Goal: Browse casually: Explore the website without a specific task or goal

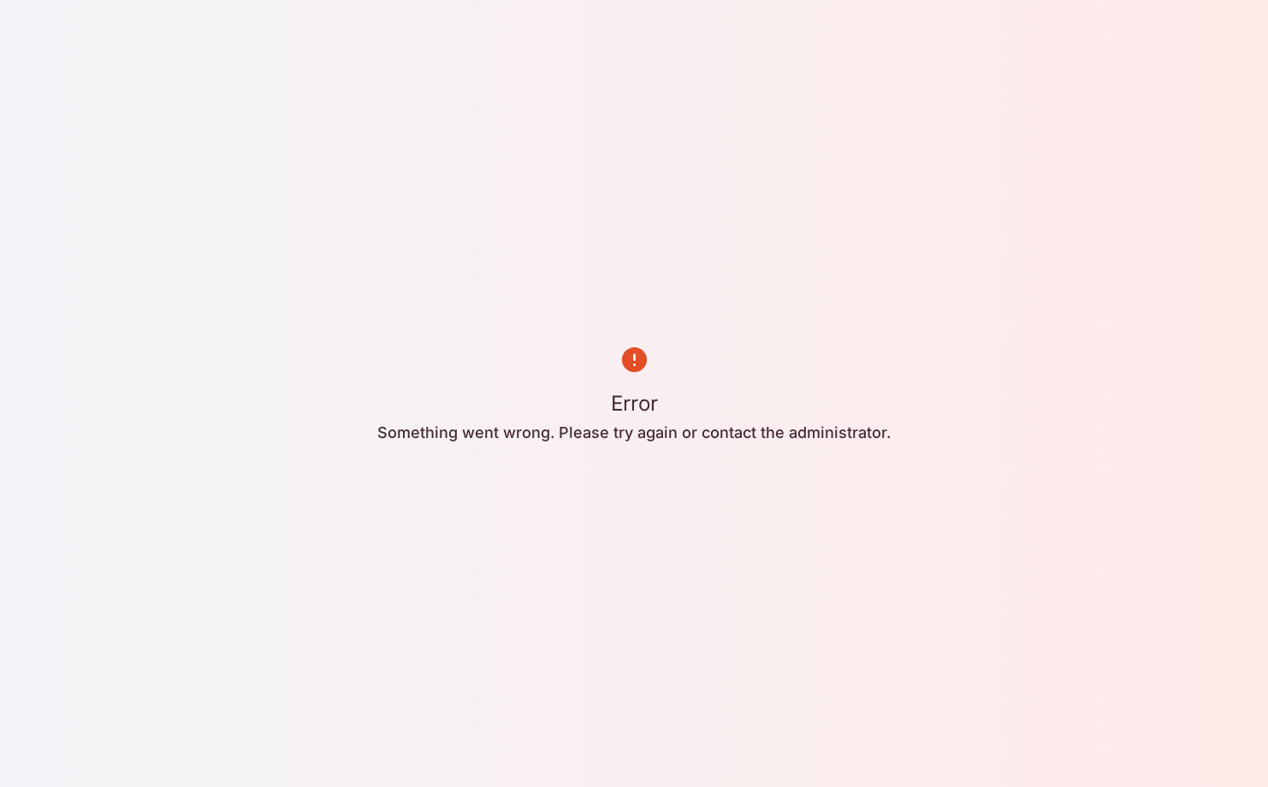
click at [904, 388] on div "Error Something went wrong. Please try again or contact the administrator." at bounding box center [634, 393] width 1268 height 787
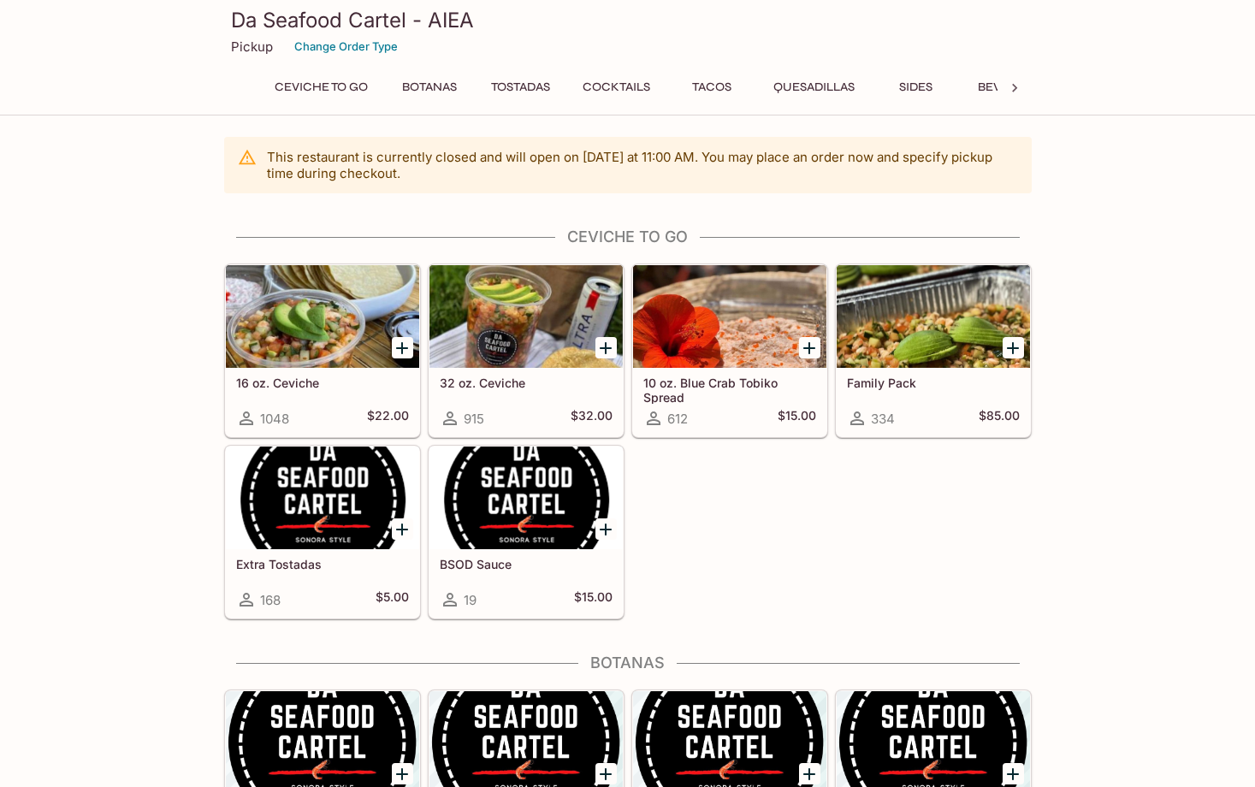
click at [704, 548] on div "16 oz. Ceviche 1048 $22.00 32 oz. Ceviche 915 $32.00 10 oz. Blue Crab Tobiko Sp…" at bounding box center [624, 438] width 814 height 363
click at [448, 96] on button "Botanas" at bounding box center [429, 87] width 77 height 24
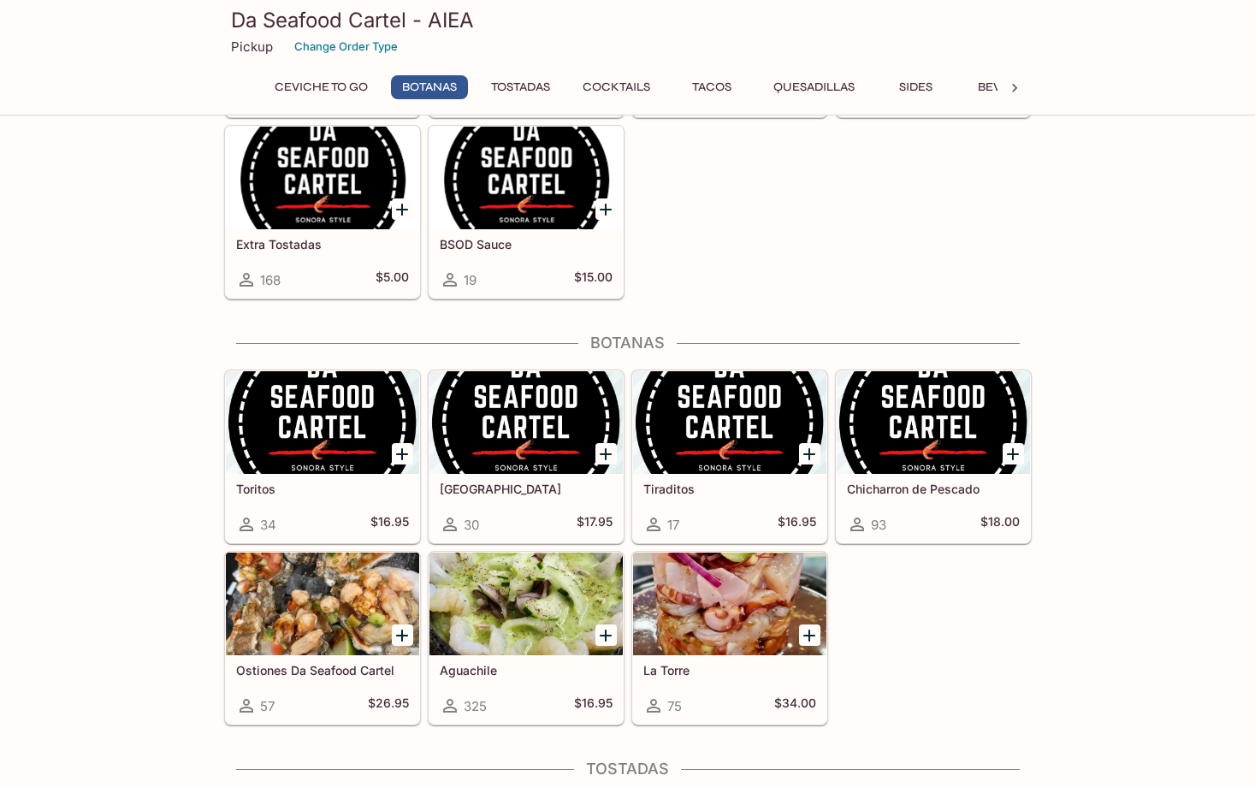
scroll to position [508, 0]
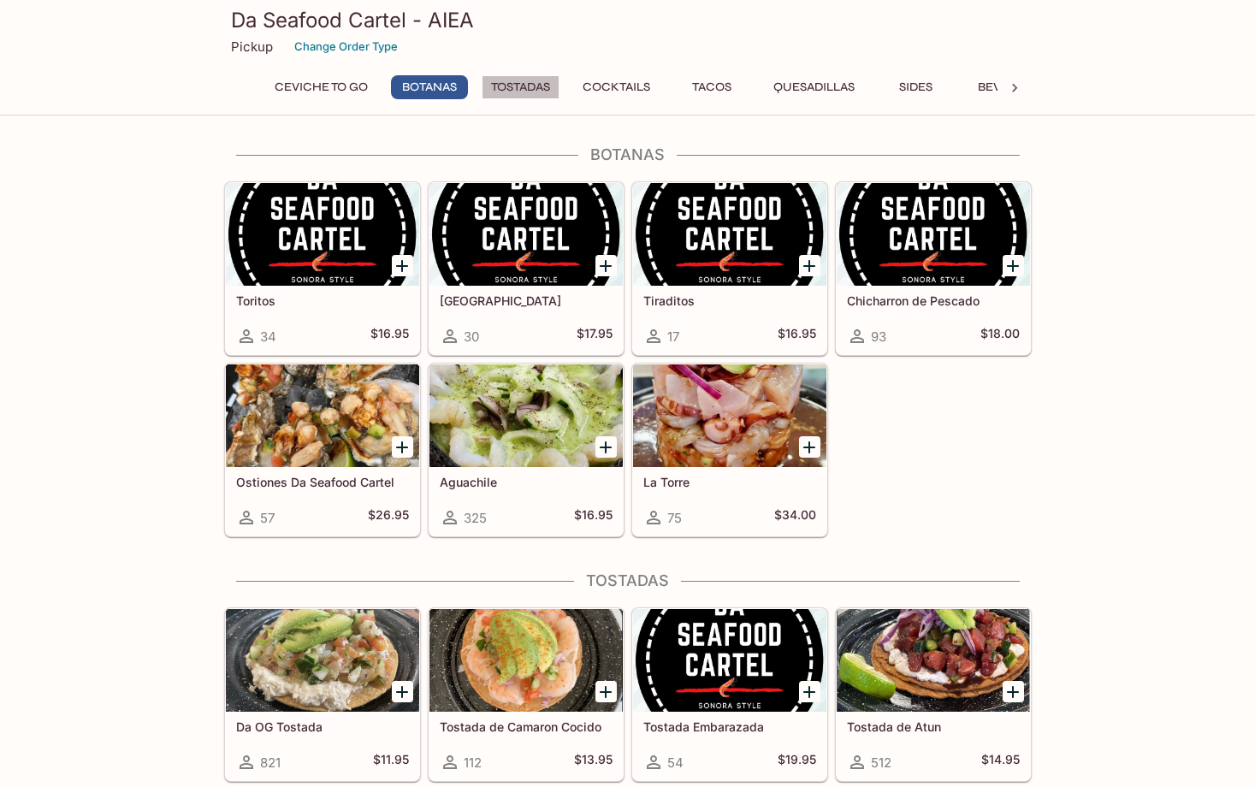
click at [500, 90] on button "Tostadas" at bounding box center [521, 87] width 78 height 24
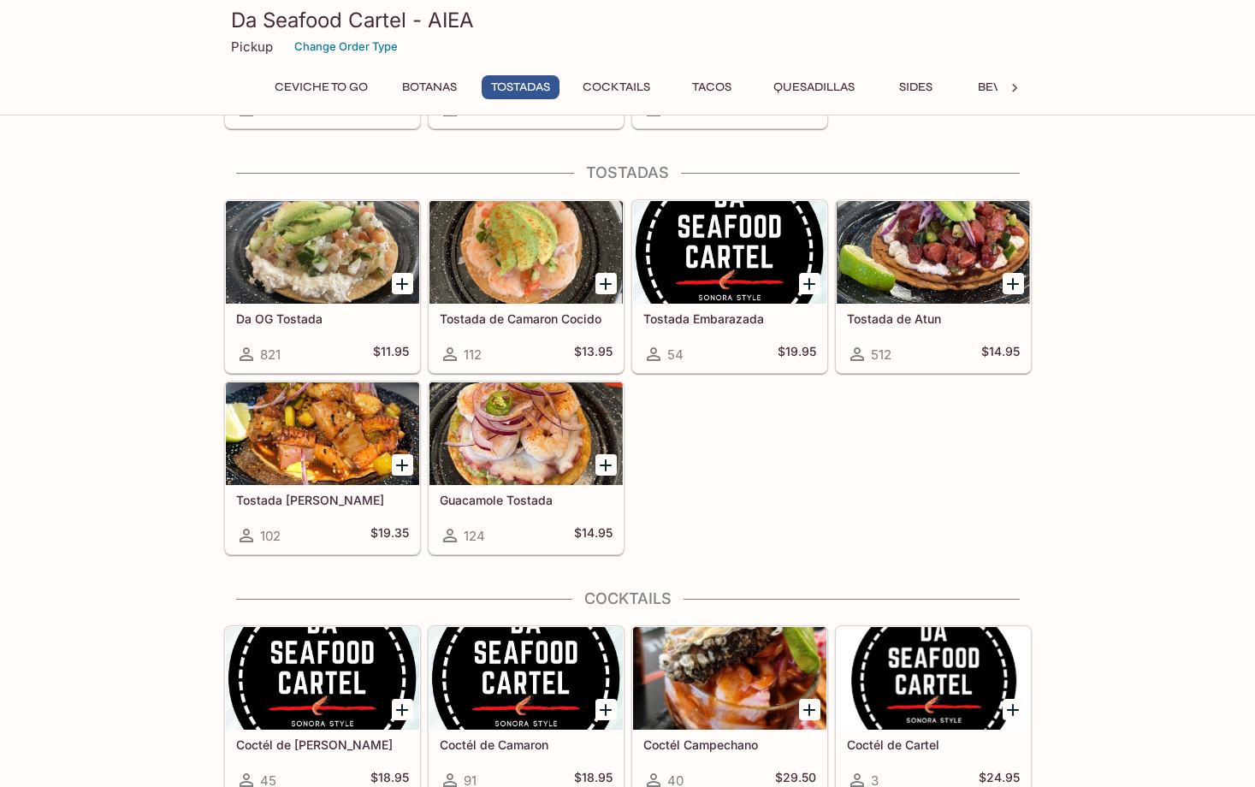
scroll to position [934, 0]
